Goal: Task Accomplishment & Management: Manage account settings

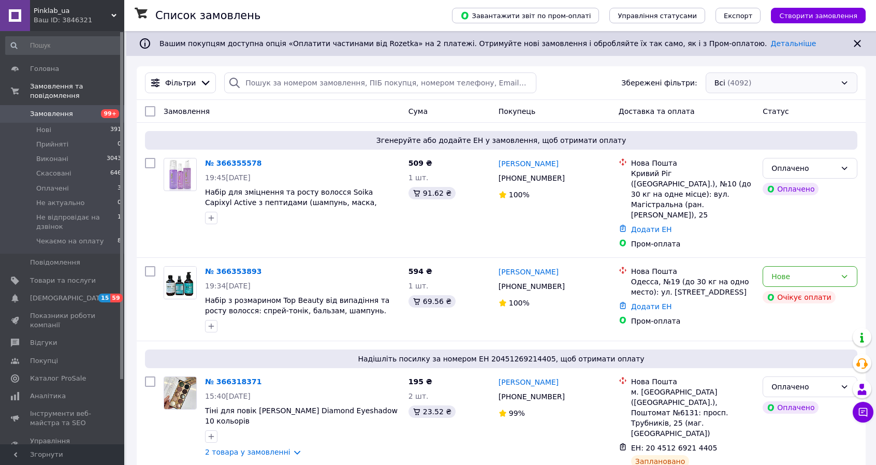
click at [786, 80] on div "Всі (4092)" at bounding box center [782, 82] width 152 height 21
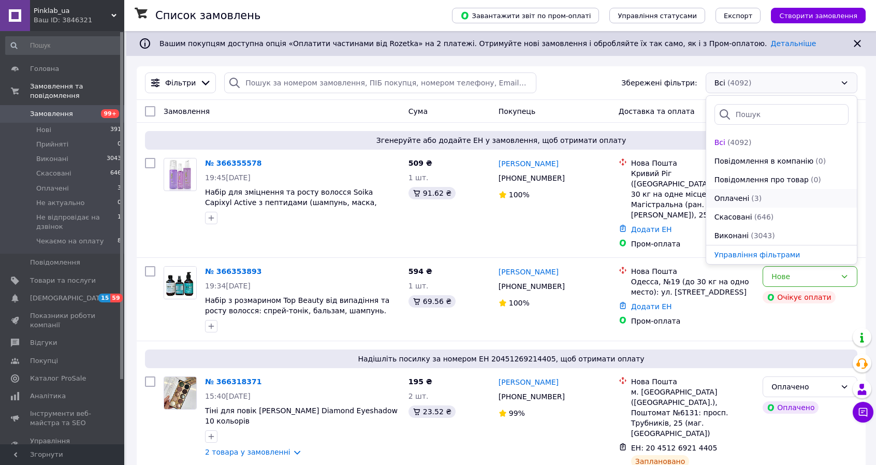
click at [742, 196] on span "Оплачені" at bounding box center [731, 198] width 35 height 10
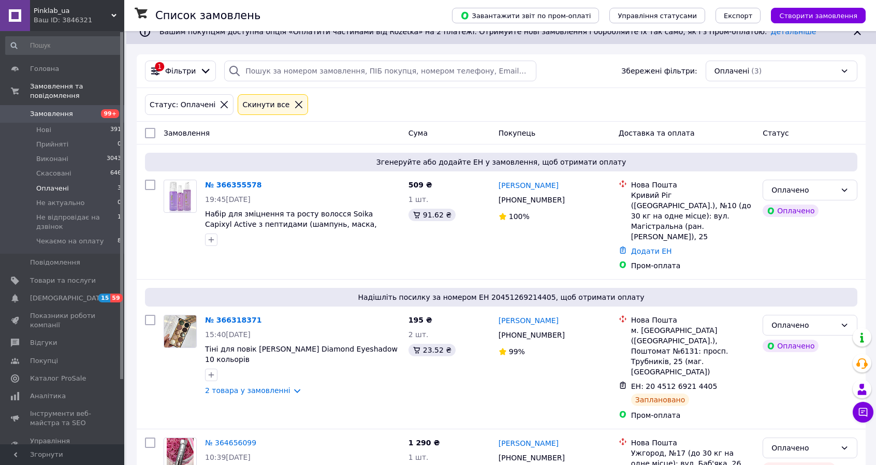
scroll to position [36, 0]
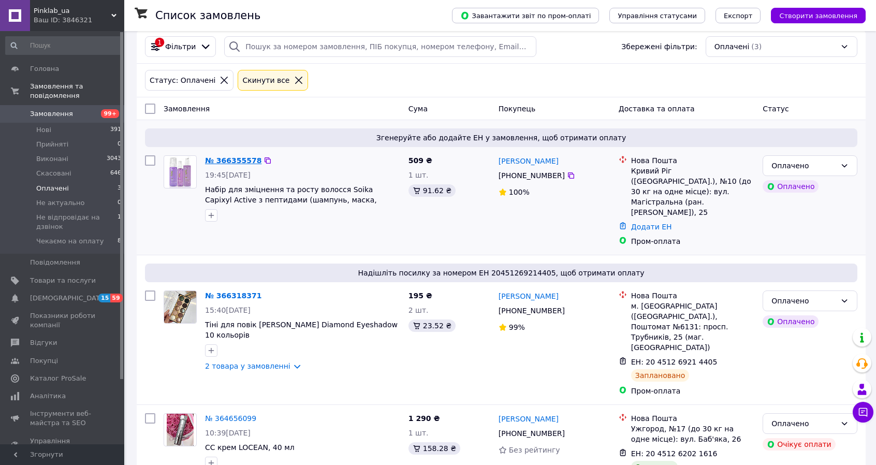
click at [243, 163] on link "№ 366355578" at bounding box center [233, 160] width 56 height 8
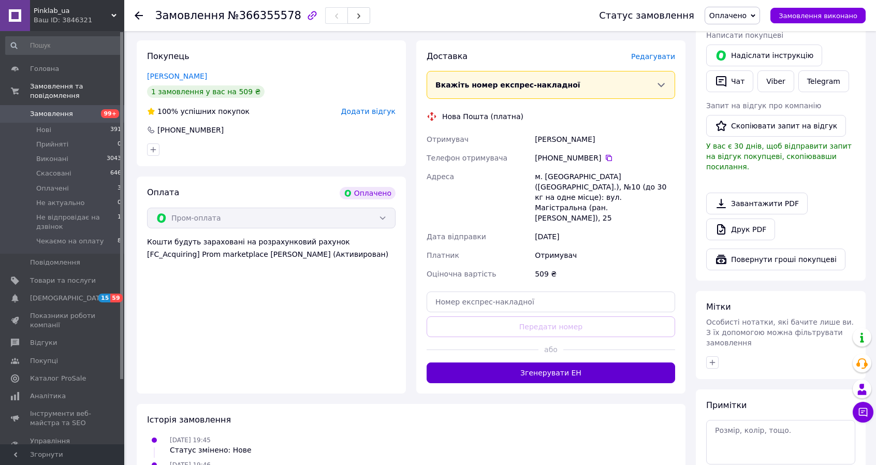
click at [554, 362] on button "Згенерувати ЕН" at bounding box center [551, 372] width 248 height 21
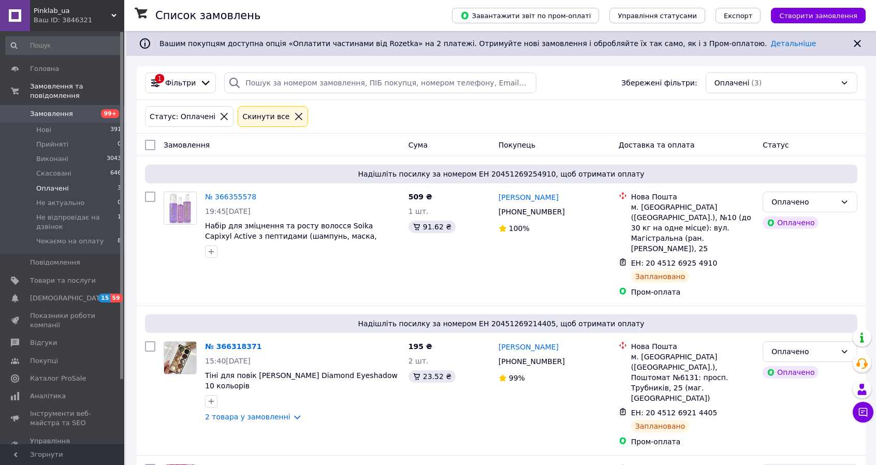
click at [294, 121] on icon at bounding box center [298, 116] width 9 height 9
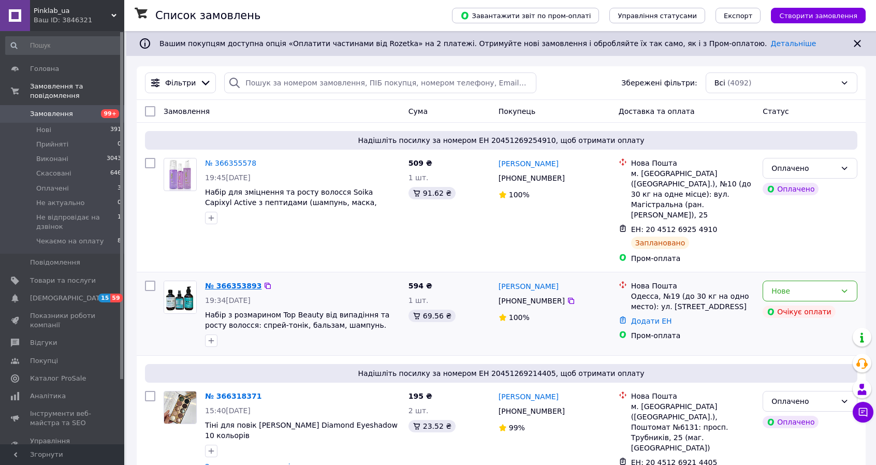
click at [234, 282] on link "№ 366353893" at bounding box center [233, 286] width 56 height 8
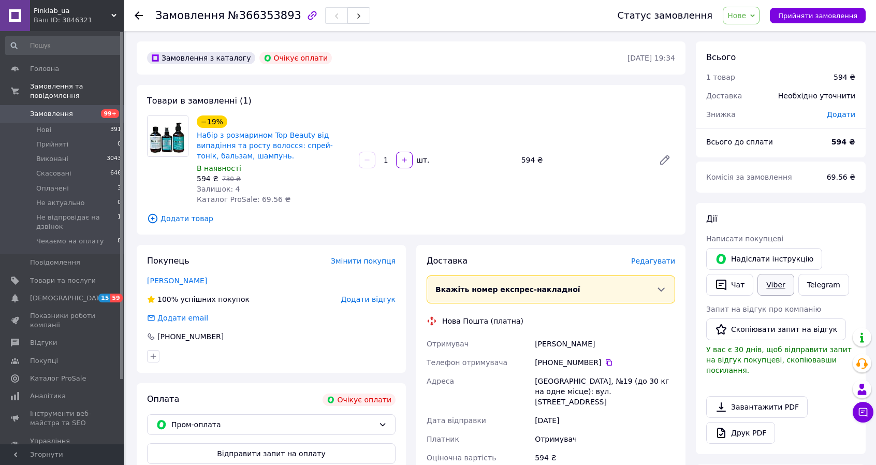
click at [776, 288] on link "Viber" at bounding box center [775, 285] width 36 height 22
click at [599, 197] on div "−19% Набір з розмарином Top Beauty від випадіння та росту волосся: спрей-тонік,…" at bounding box center [436, 159] width 487 height 93
